Goal: Information Seeking & Learning: Learn about a topic

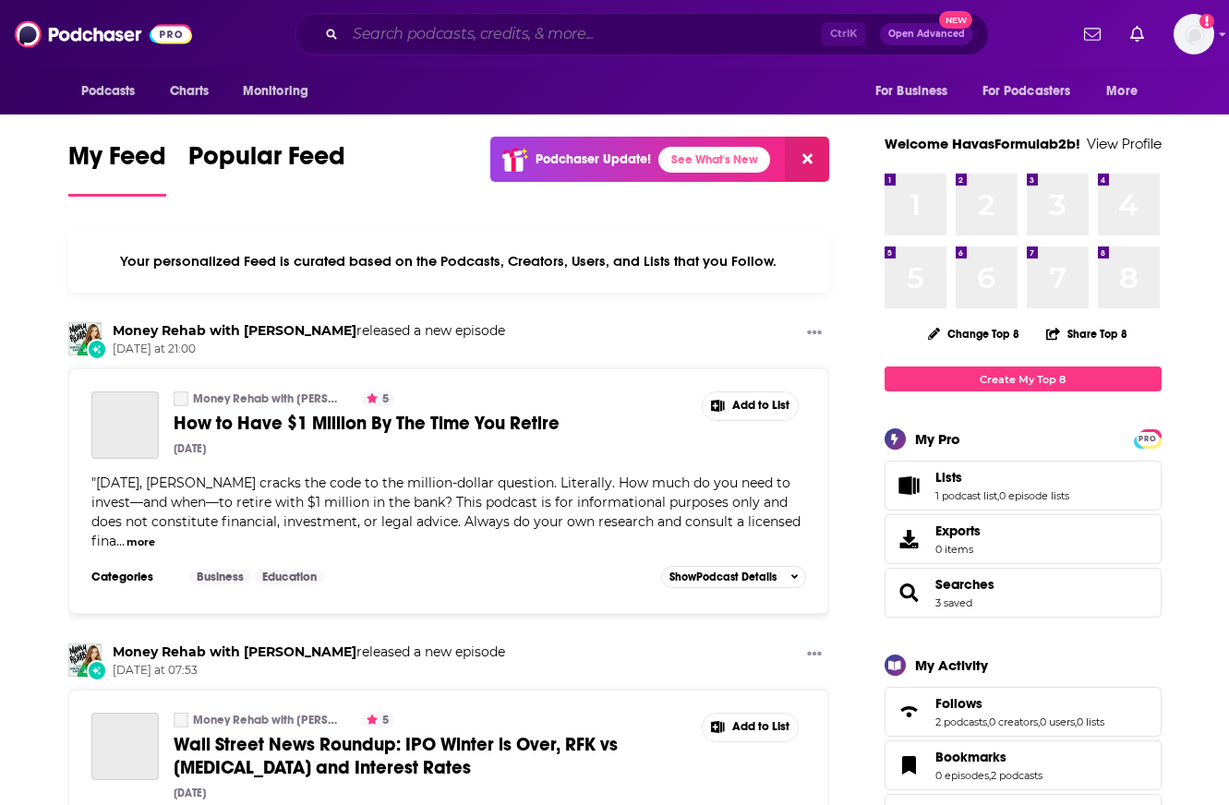
click at [389, 26] on input "Search podcasts, credits, & more..." at bounding box center [583, 34] width 476 height 30
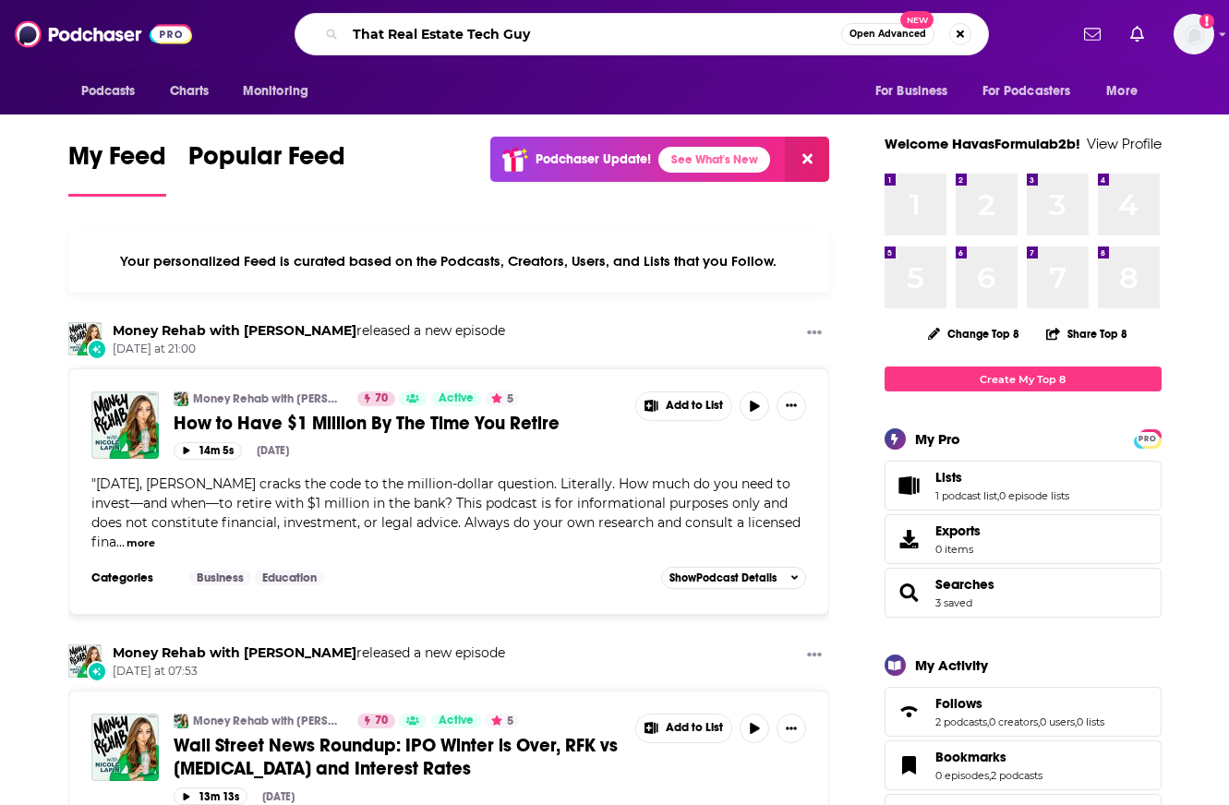
type input "That Real Estate Tech Guy"
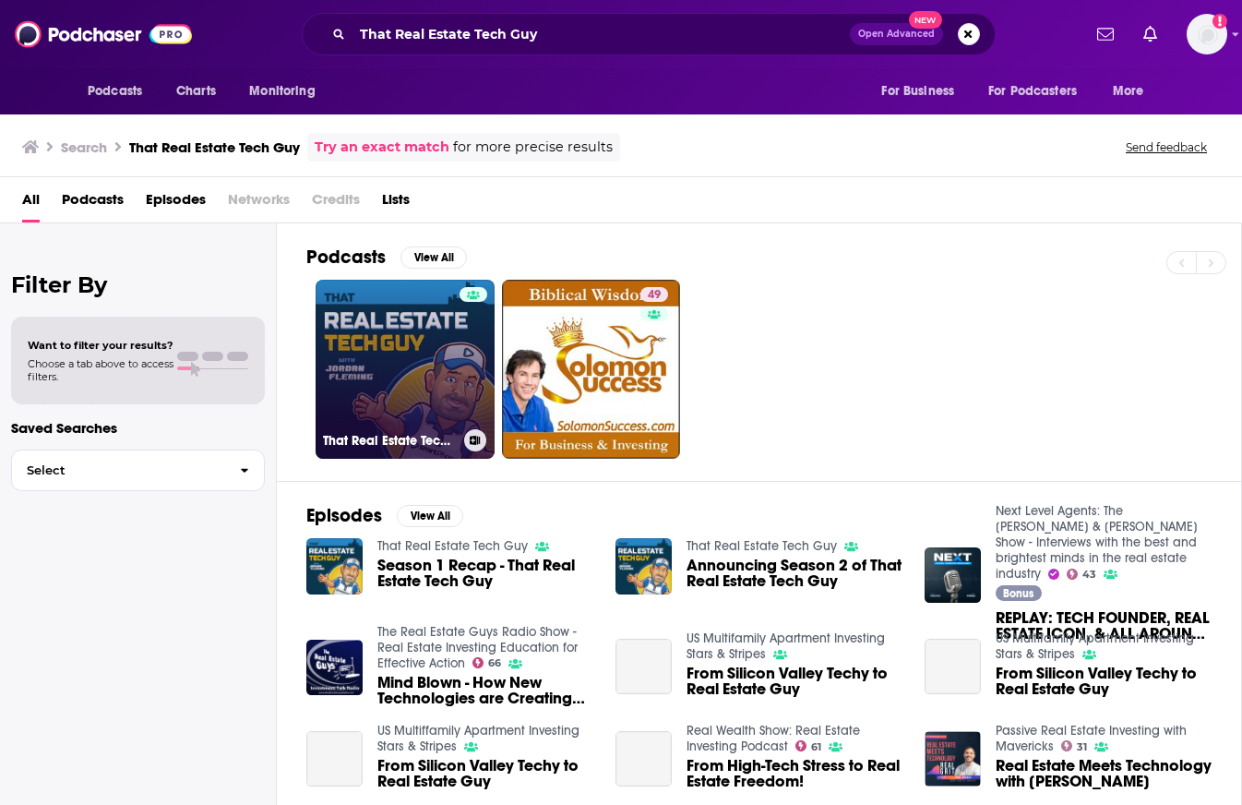
click at [414, 346] on link "That Real Estate Tech Guy" at bounding box center [405, 369] width 179 height 179
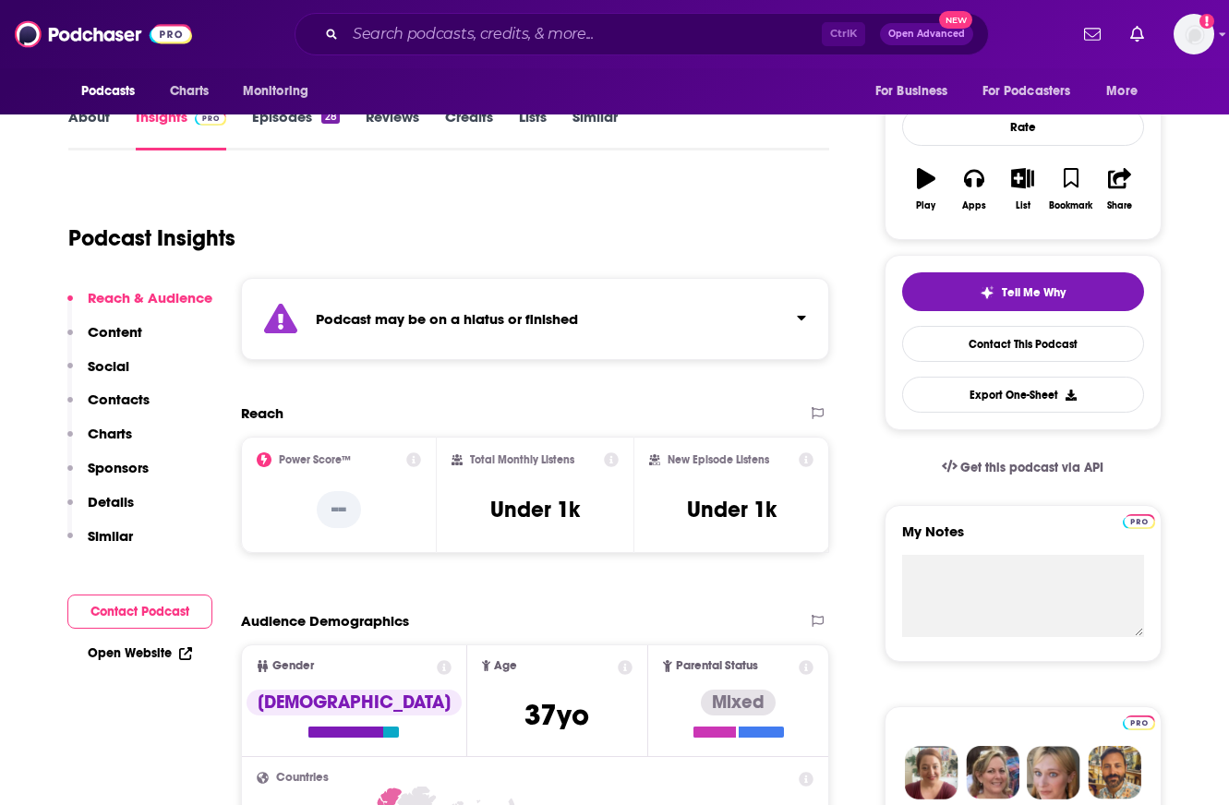
scroll to position [277, 0]
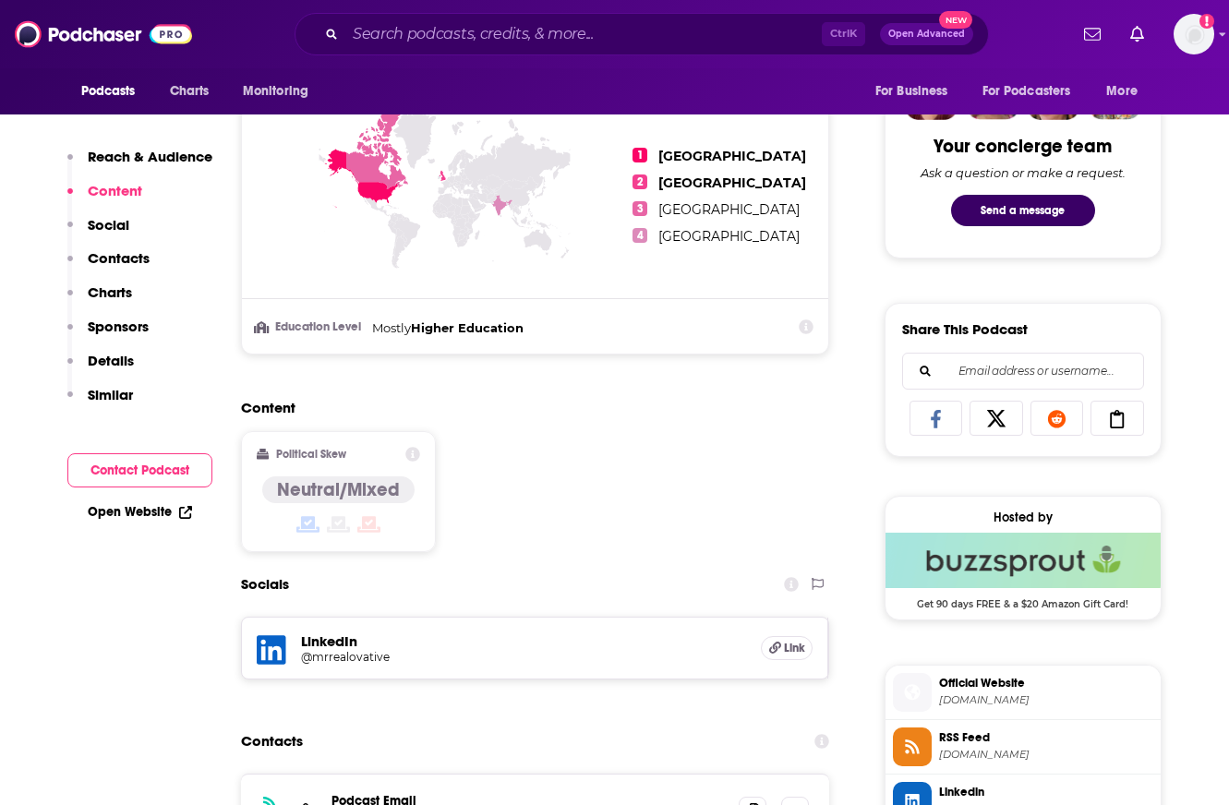
scroll to position [1292, 0]
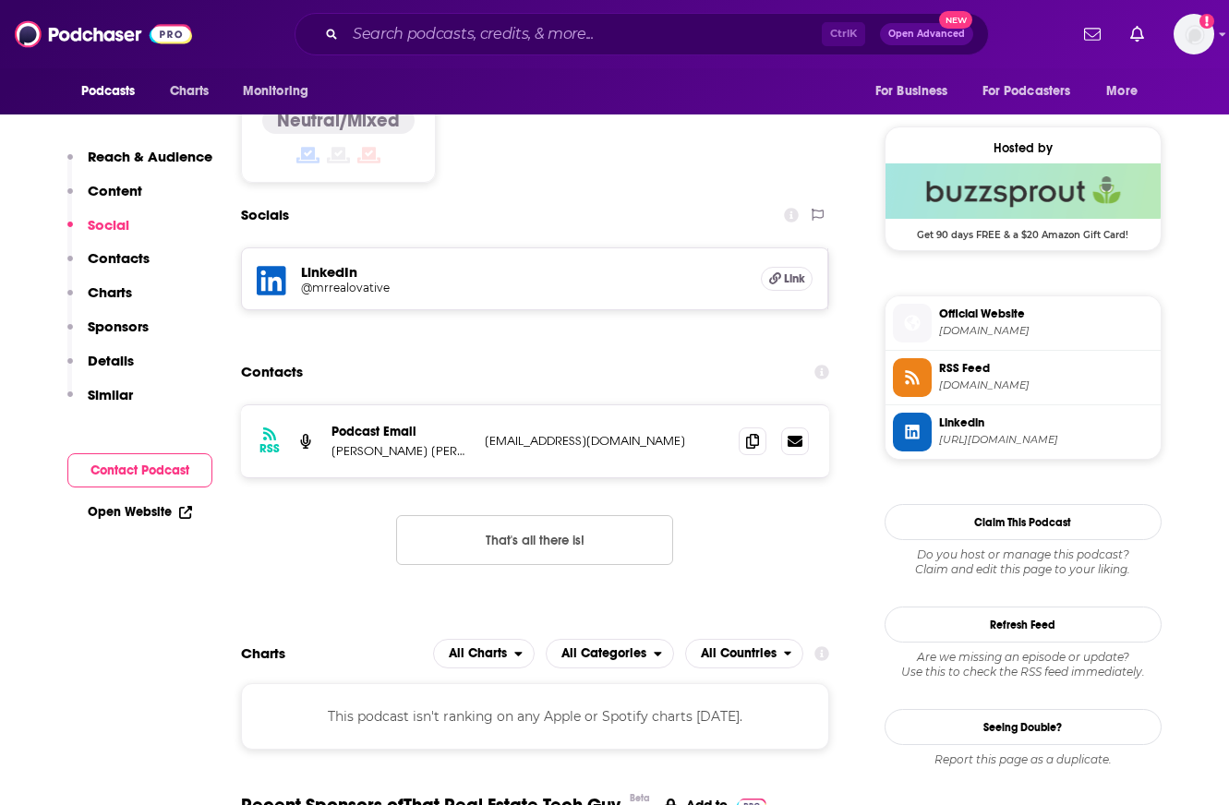
drag, startPoint x: 630, startPoint y: 393, endPoint x: 842, endPoint y: 6, distance: 440.8
click at [630, 392] on section "Contacts RSS Podcast Email [PERSON_NAME] [PERSON_NAME] [PERSON_NAME][EMAIL_ADDR…" at bounding box center [535, 474] width 589 height 240
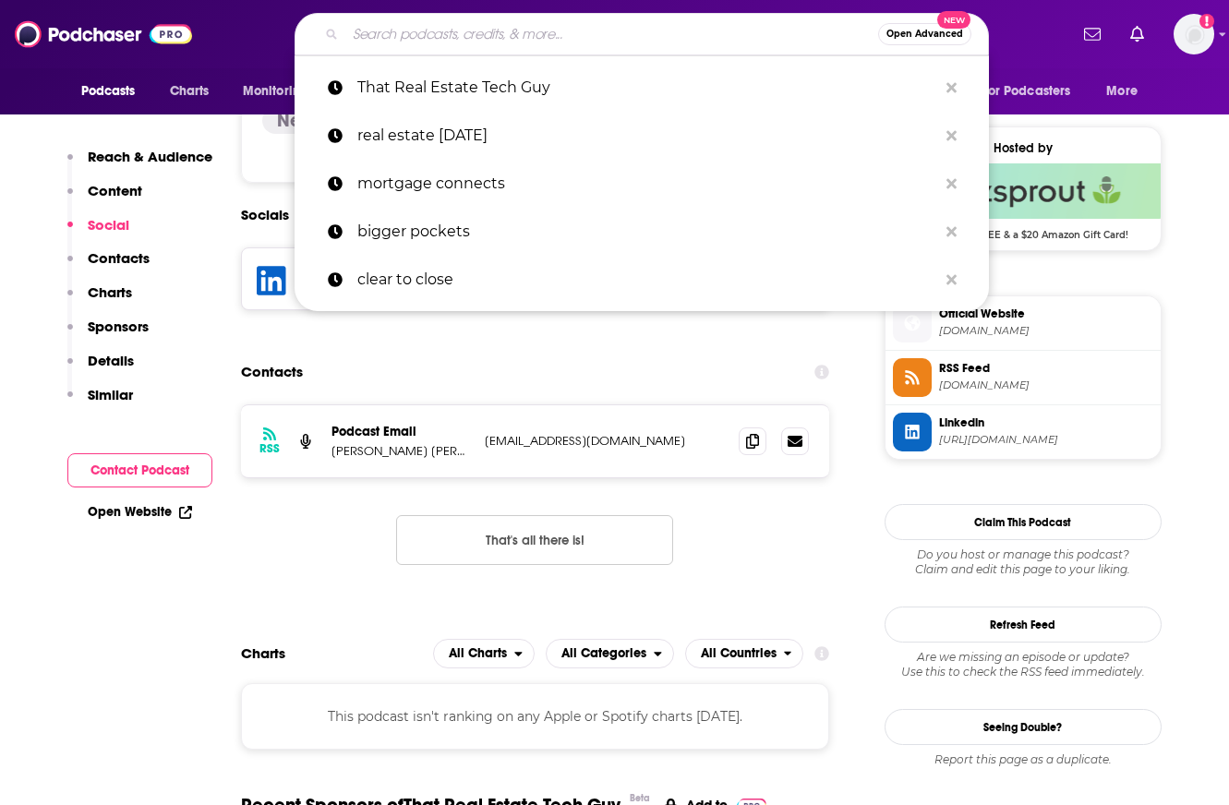
click at [439, 32] on input "Search podcasts, credits, & more..." at bounding box center [611, 34] width 533 height 30
paste input "Proptech Espresso"
type input "Proptech Espresso"
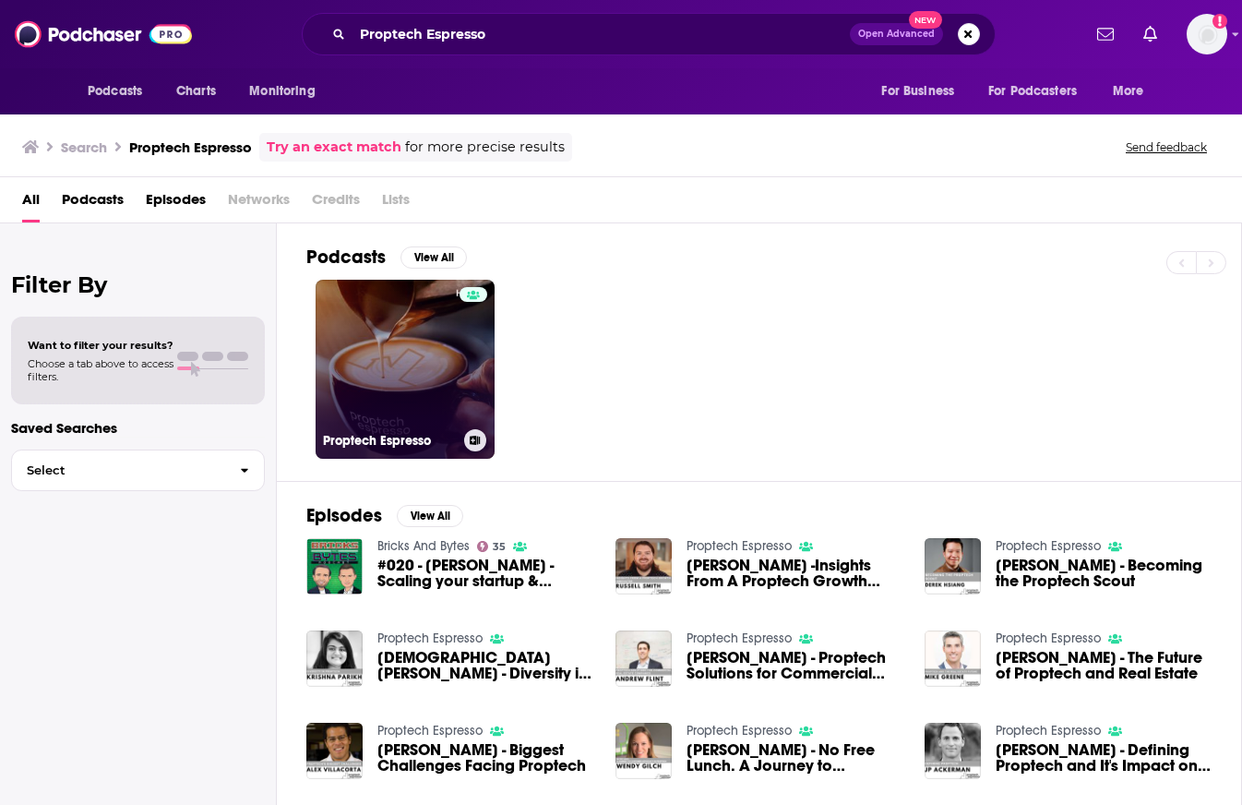
click at [437, 404] on link "Proptech Espresso" at bounding box center [405, 369] width 179 height 179
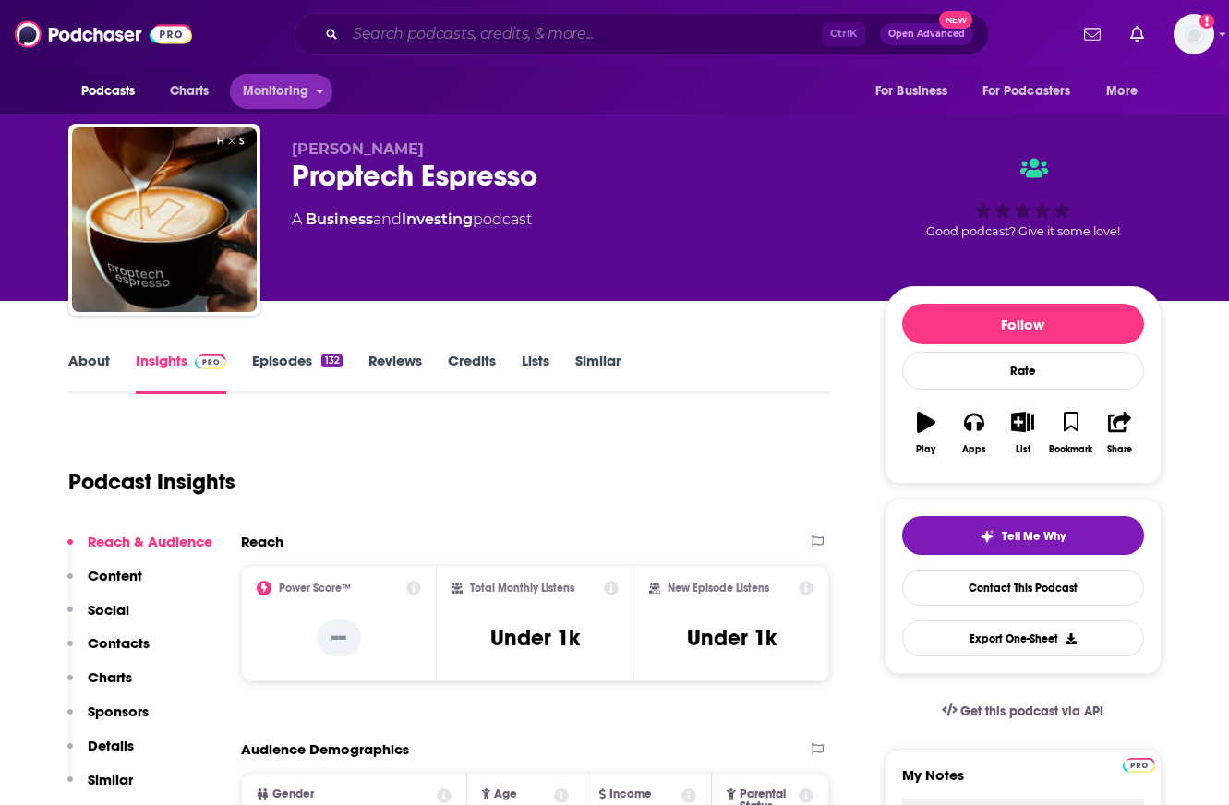
click at [360, 34] on input "Search podcasts, credits, & more..." at bounding box center [583, 34] width 476 height 30
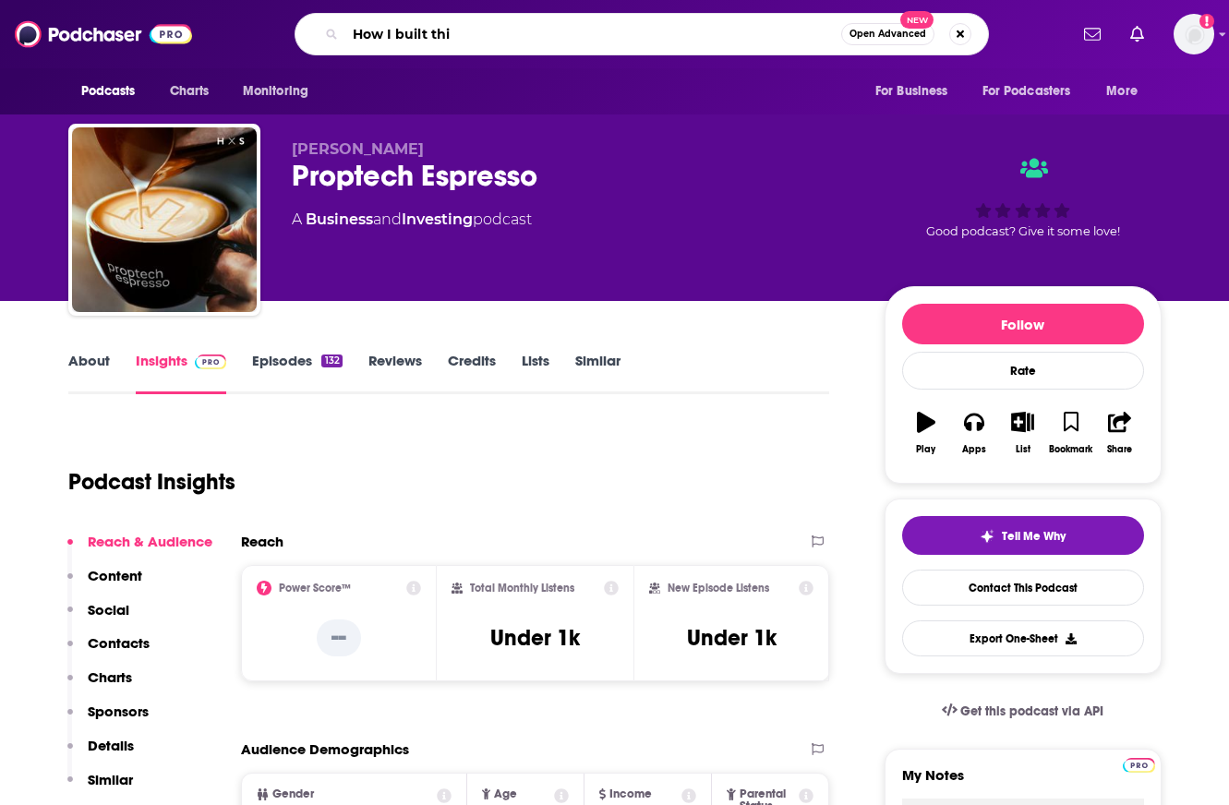
type input "How I built this"
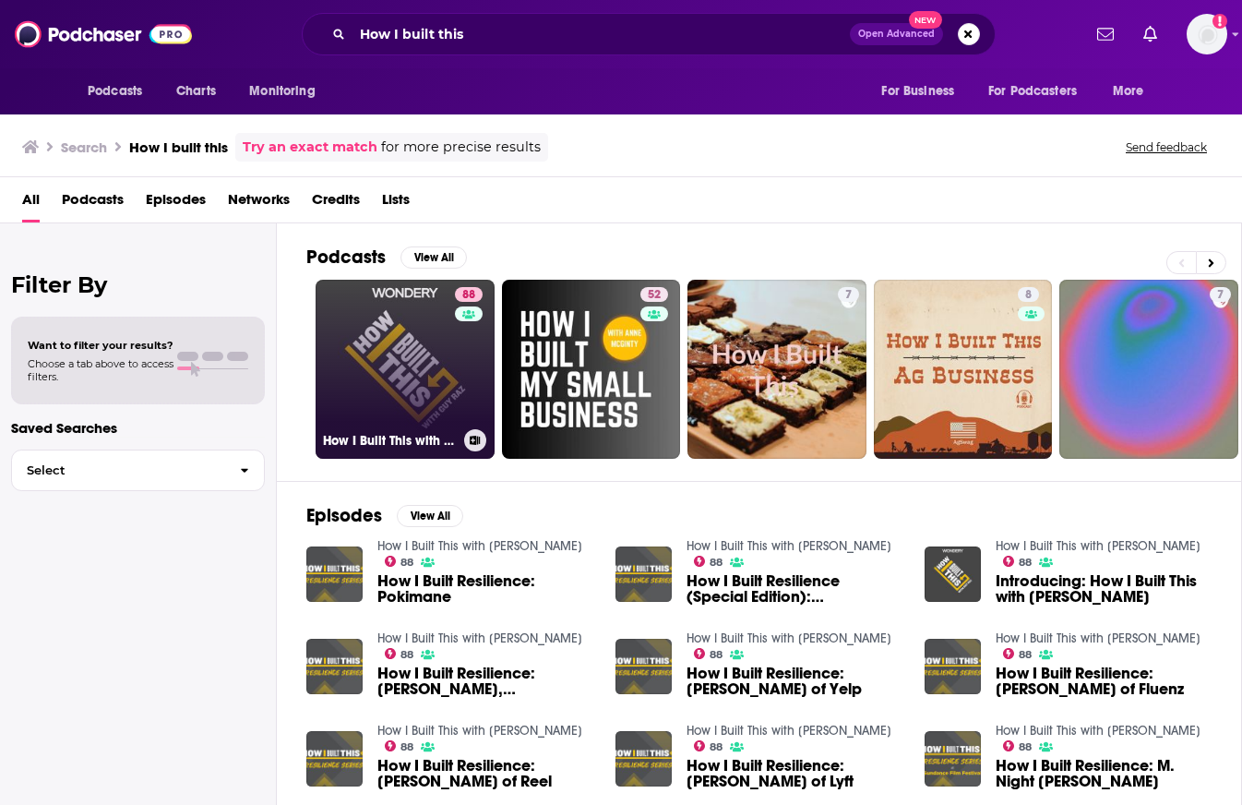
click at [436, 359] on link "88 How I Built This with [PERSON_NAME]" at bounding box center [405, 369] width 179 height 179
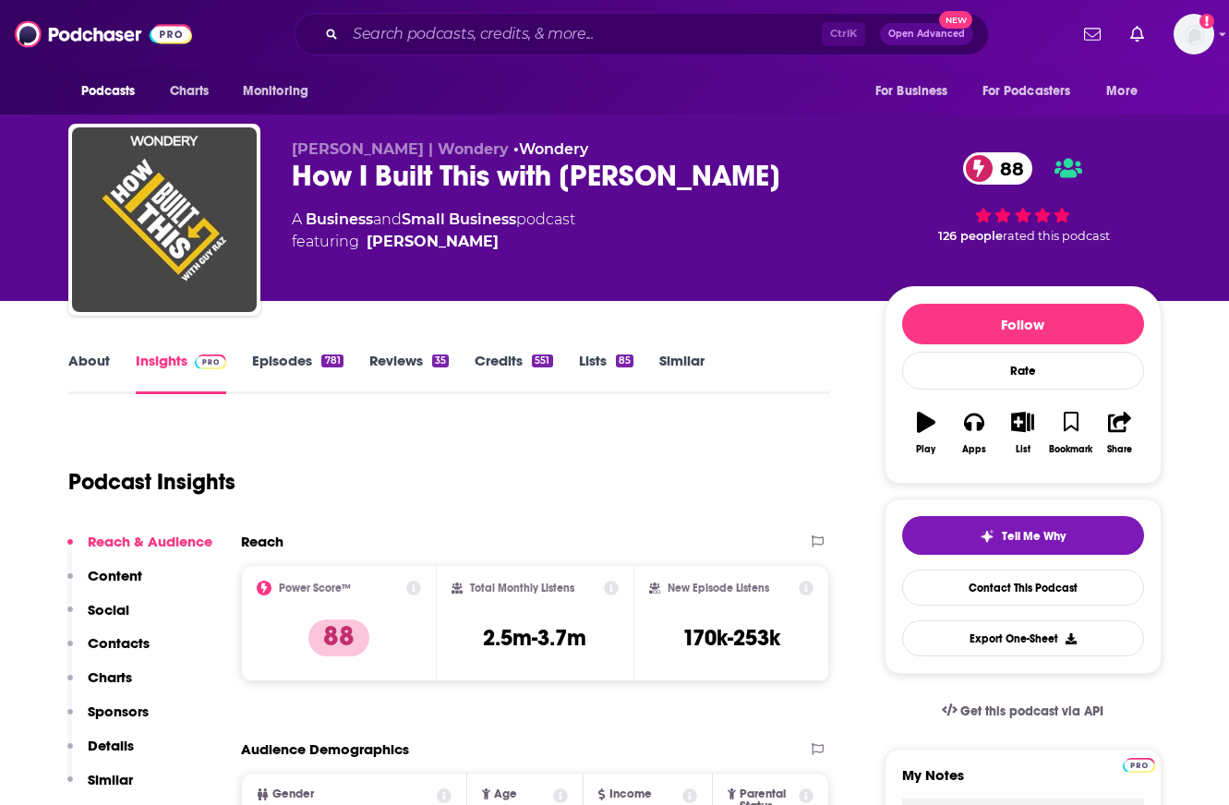
click at [668, 474] on div "Podcast Insights" at bounding box center [441, 471] width 747 height 94
click at [758, 461] on div "Podcast Insights" at bounding box center [441, 471] width 747 height 94
click at [365, 44] on input "Search podcasts, credits, & more..." at bounding box center [583, 34] width 476 height 30
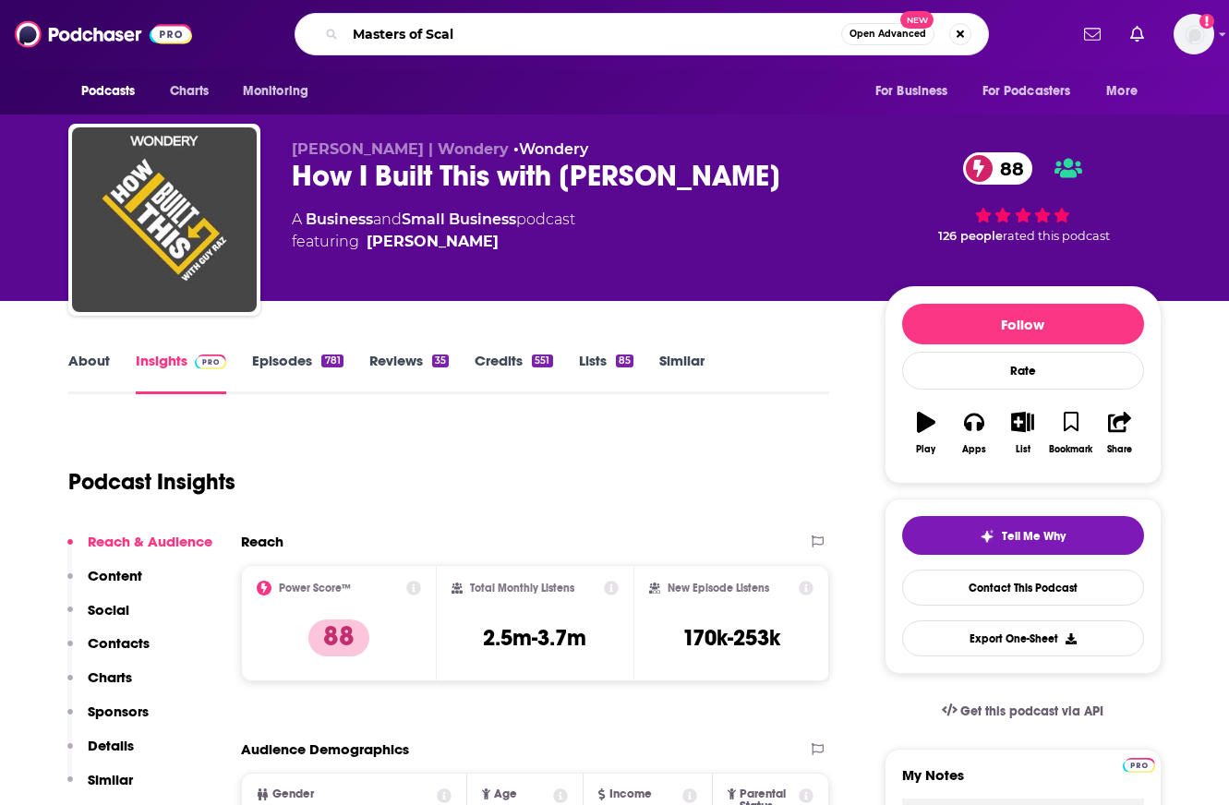
type input "Masters of Scale"
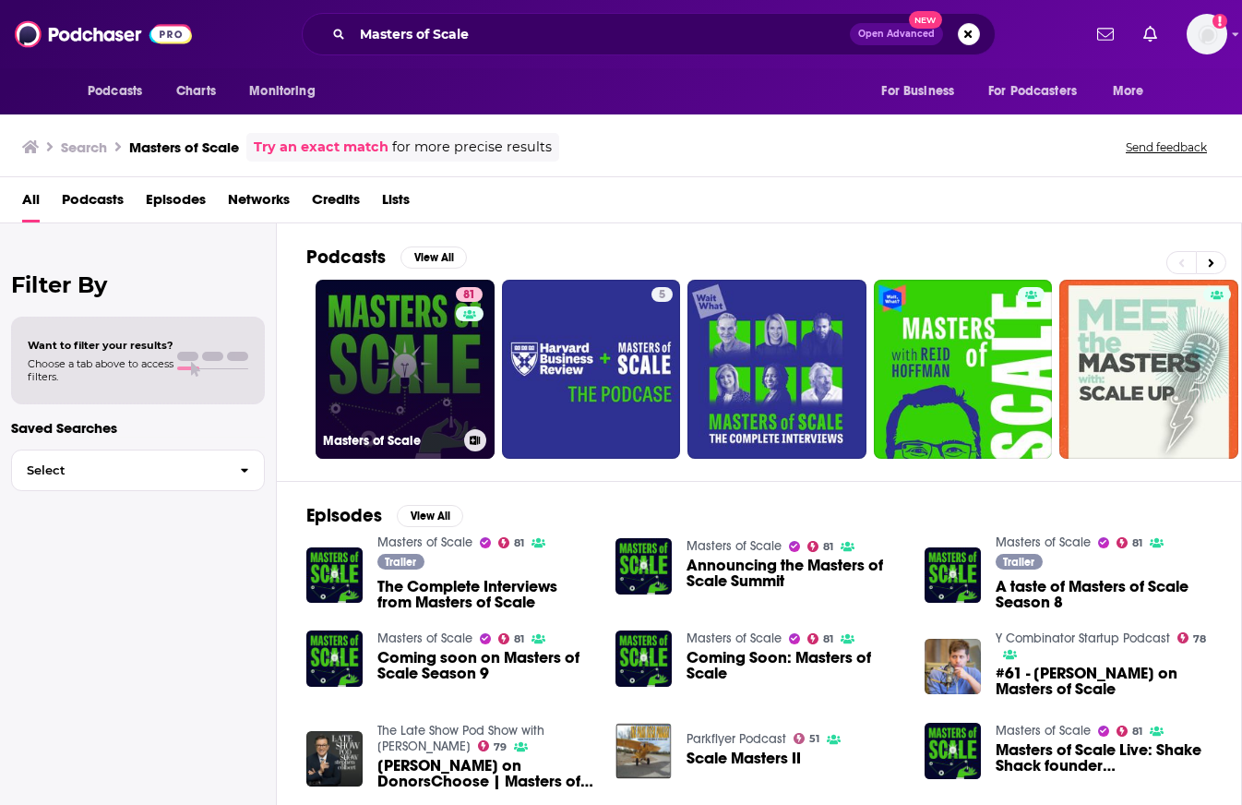
click at [450, 388] on link "81 Masters of Scale" at bounding box center [405, 369] width 179 height 179
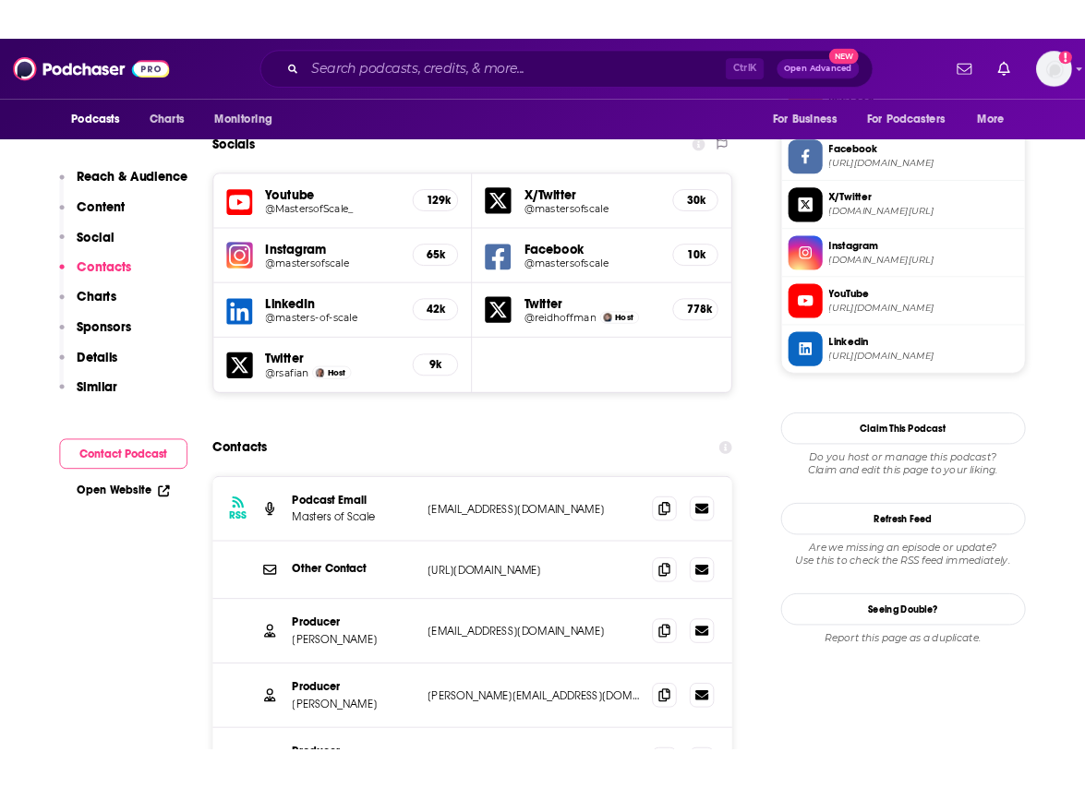
scroll to position [2123, 0]
